Goal: Communication & Community: Answer question/provide support

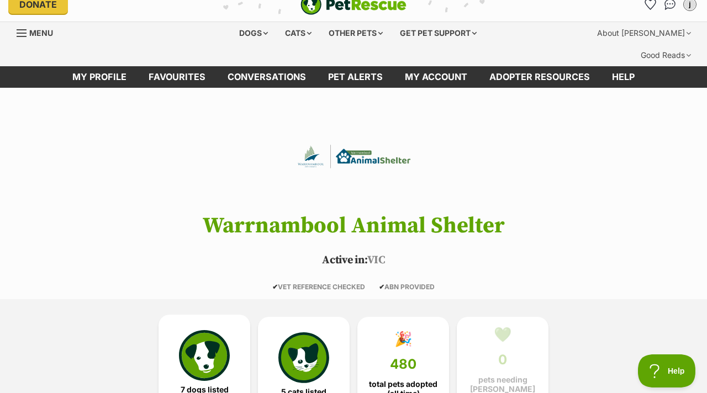
click at [223, 299] on div "7 dogs listed 5 cats listed 🎉 480 total pets adopted (all time) 💚 0 pets needin…" at bounding box center [353, 364] width 497 height 130
click at [215, 330] on img at bounding box center [204, 355] width 51 height 51
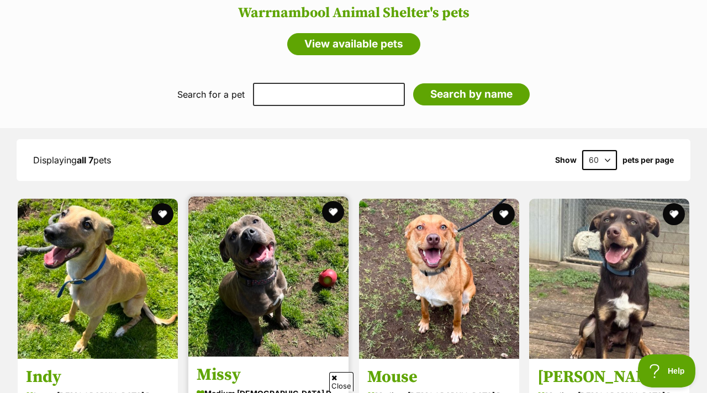
scroll to position [945, 0]
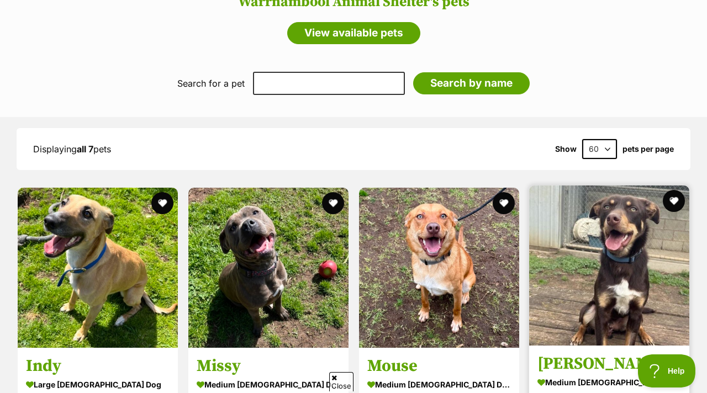
click at [638, 259] on img at bounding box center [609, 266] width 160 height 160
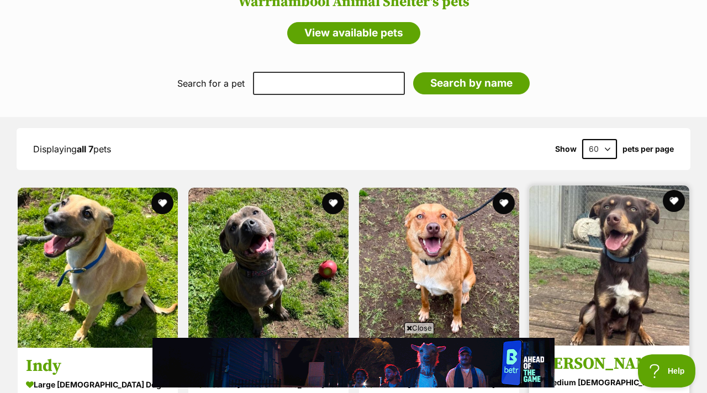
scroll to position [0, 0]
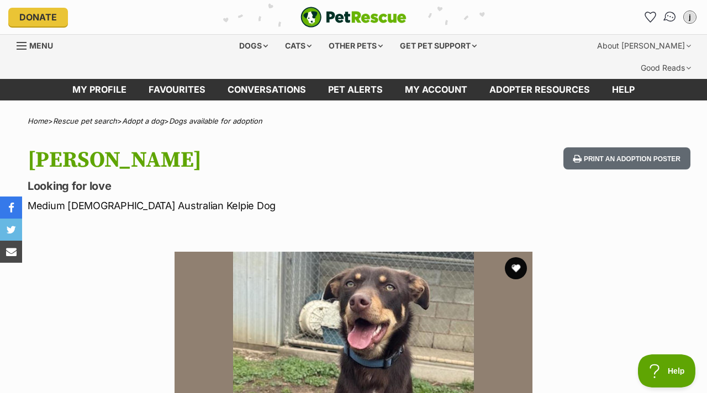
click at [674, 18] on img "Conversations" at bounding box center [670, 17] width 15 height 14
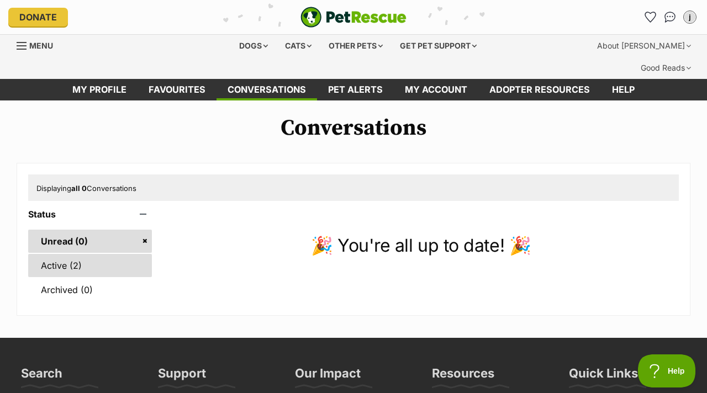
click at [84, 254] on link "Active (2)" at bounding box center [90, 265] width 124 height 23
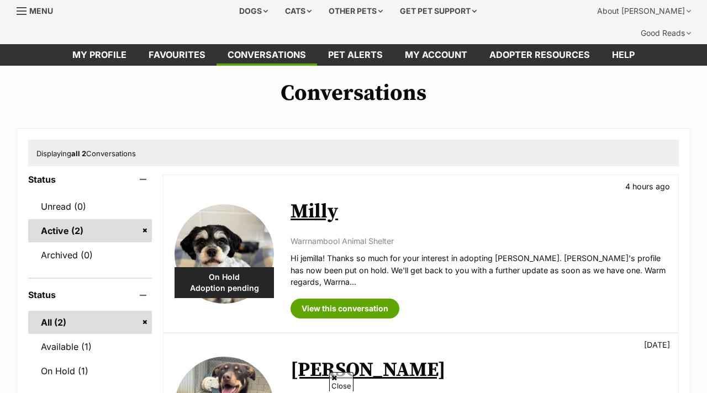
scroll to position [35, 0]
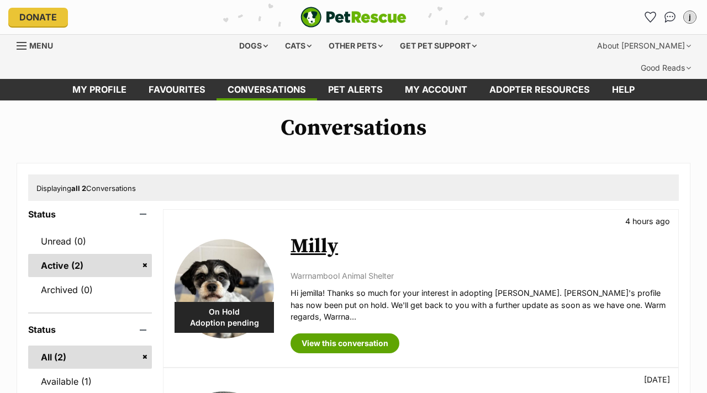
click at [320, 234] on link "Milly" at bounding box center [315, 246] width 48 height 25
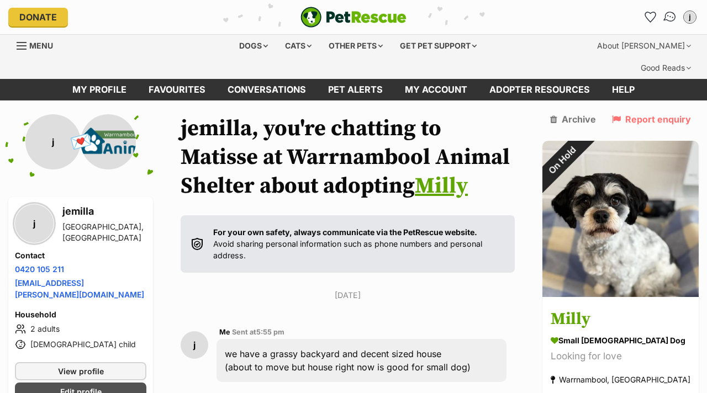
click at [671, 18] on img "Conversations" at bounding box center [670, 17] width 15 height 14
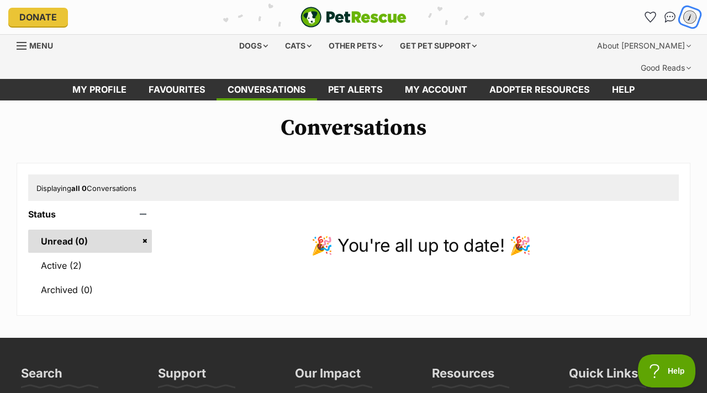
click at [687, 14] on div "j" at bounding box center [690, 17] width 14 height 14
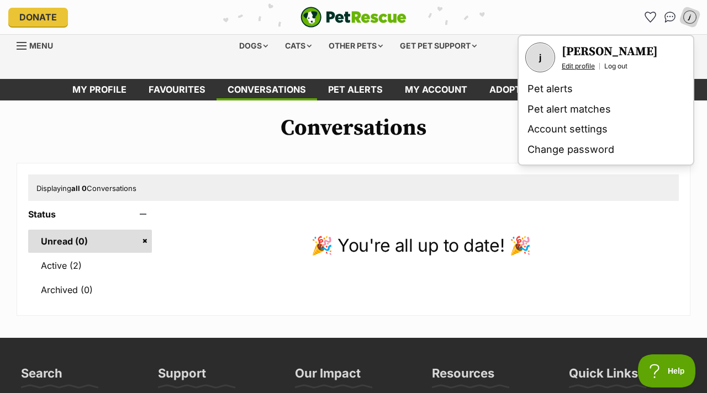
click at [588, 64] on link "Edit profile" at bounding box center [578, 66] width 33 height 9
click at [559, 28] on div "Donate PetRescue home j My account j [GEOGRAPHIC_DATA] Edit profile Log out Pet…" at bounding box center [353, 17] width 691 height 34
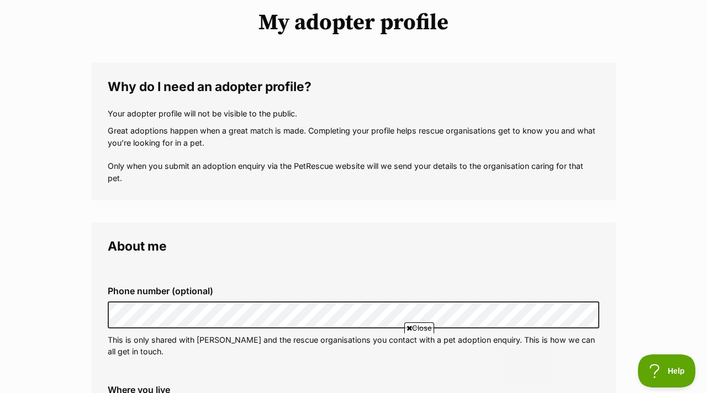
scroll to position [151, 0]
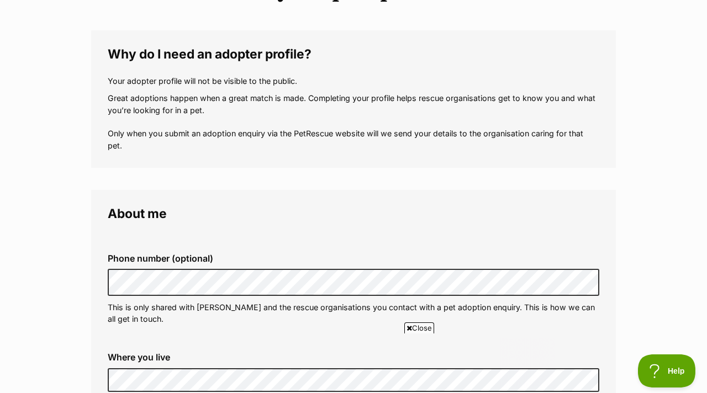
click at [422, 327] on span "Close" at bounding box center [419, 328] width 30 height 11
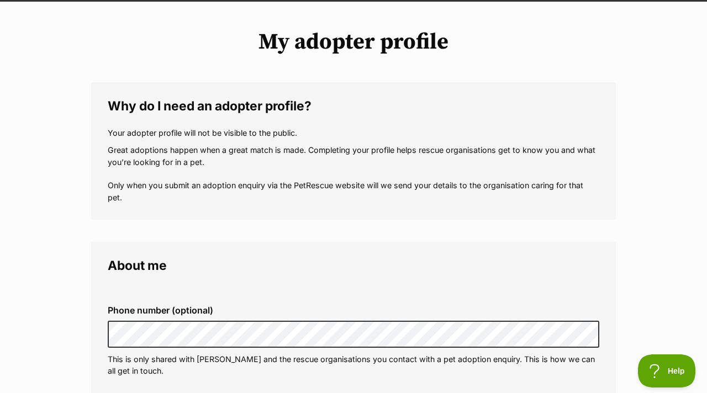
scroll to position [0, 0]
